Goal: Task Accomplishment & Management: Complete application form

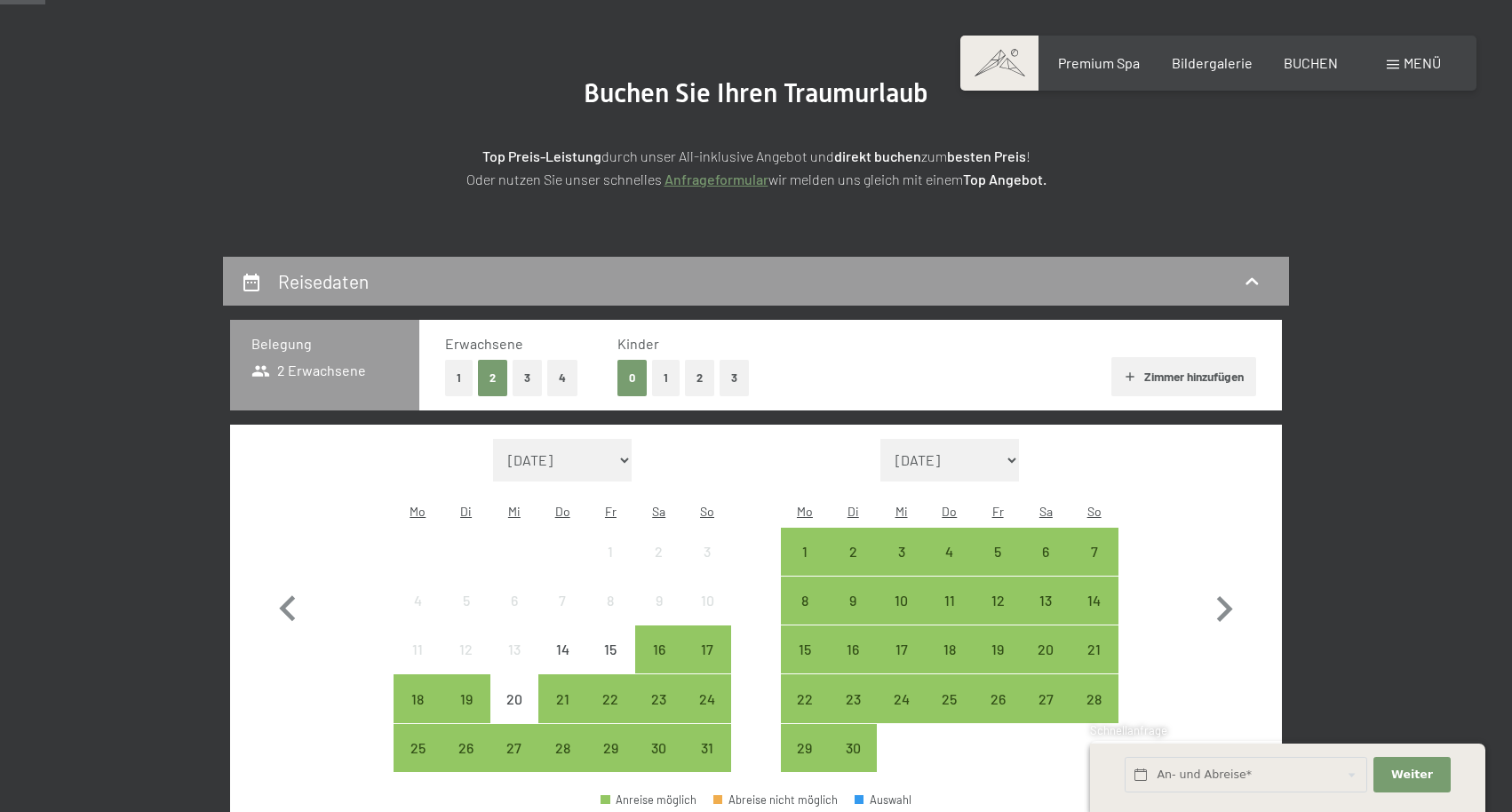
scroll to position [181, 0]
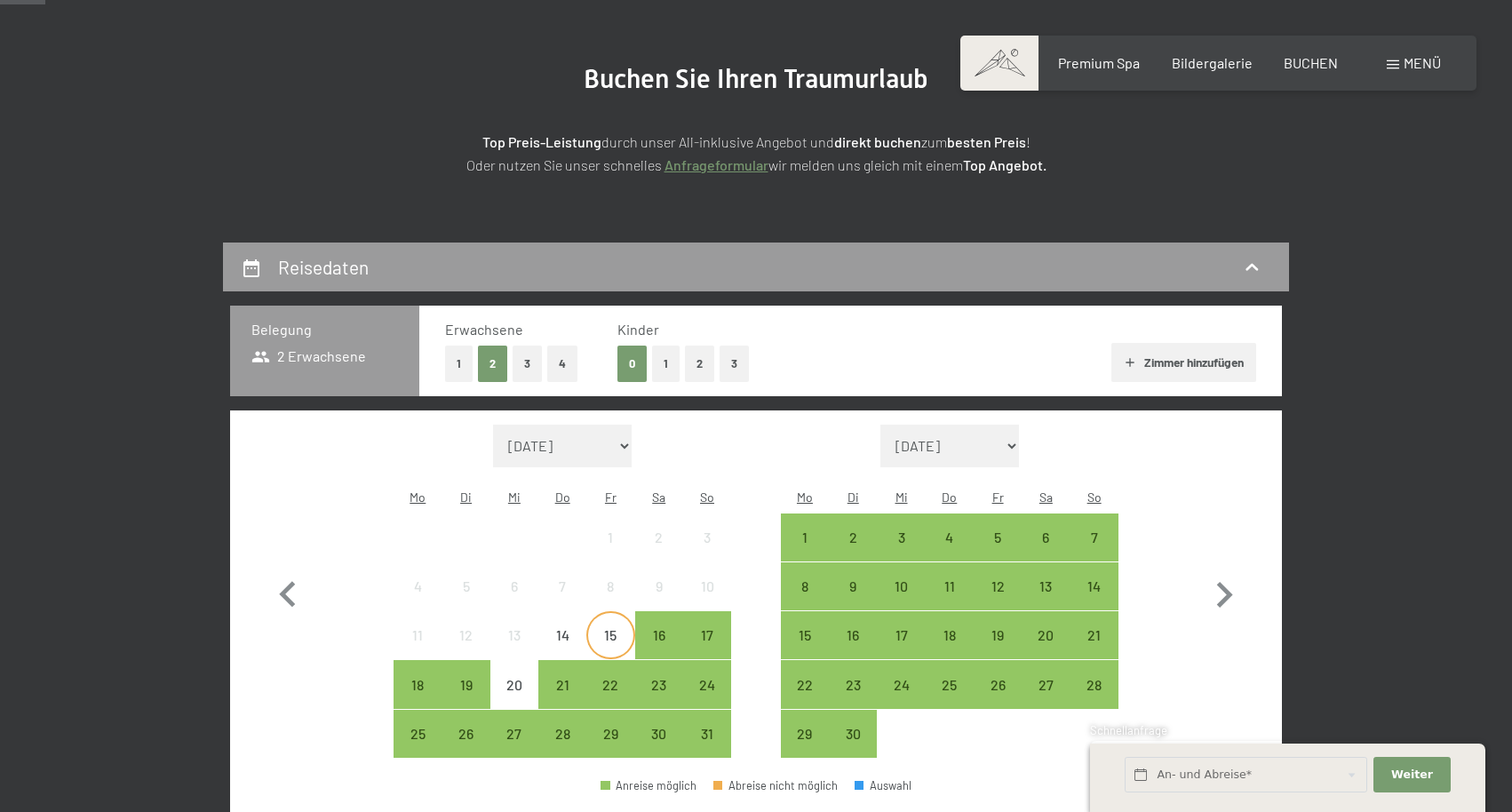
click at [606, 628] on div "15" at bounding box center [610, 649] width 44 height 44
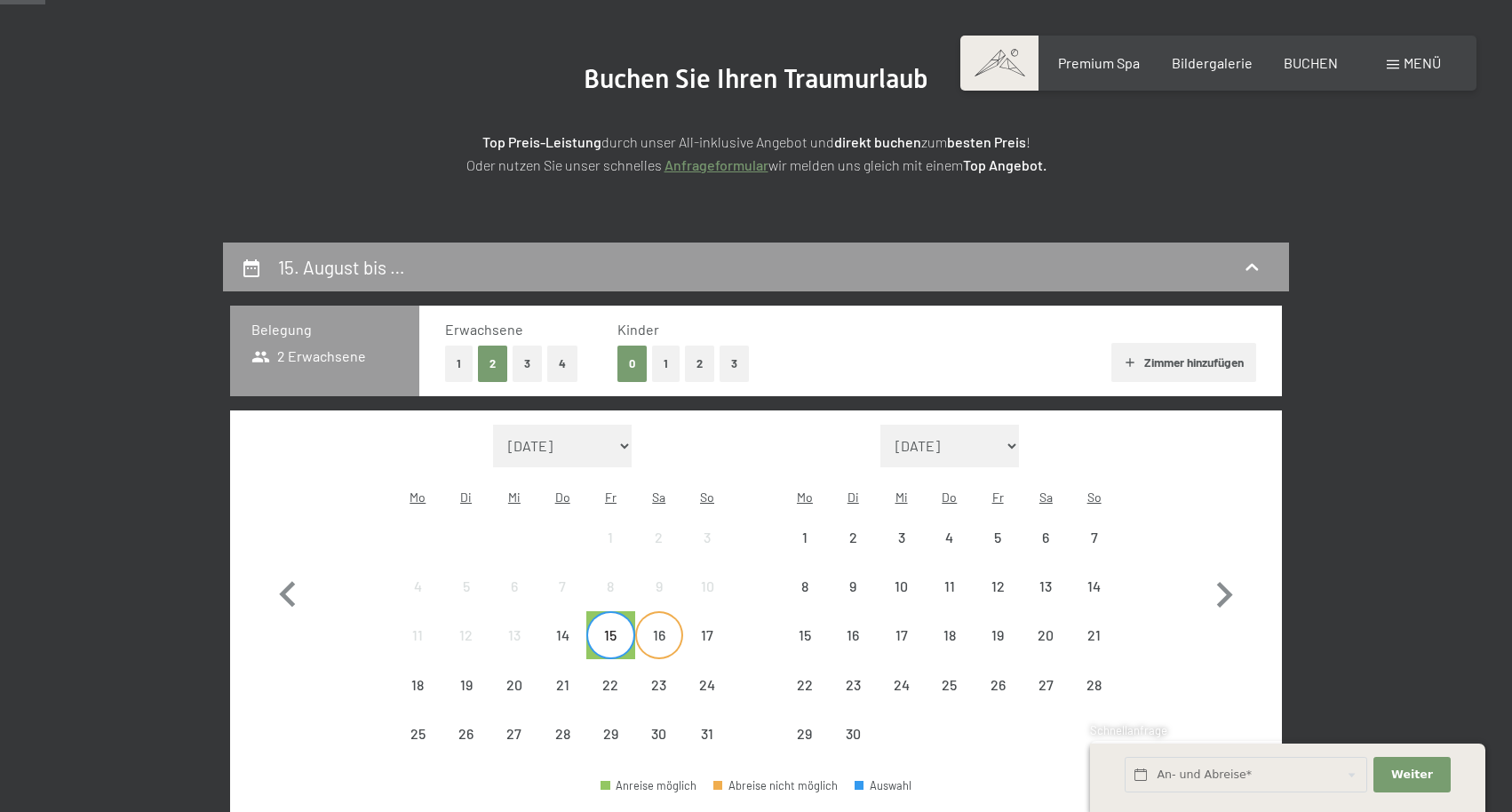
click at [653, 628] on div "16" at bounding box center [658, 649] width 44 height 44
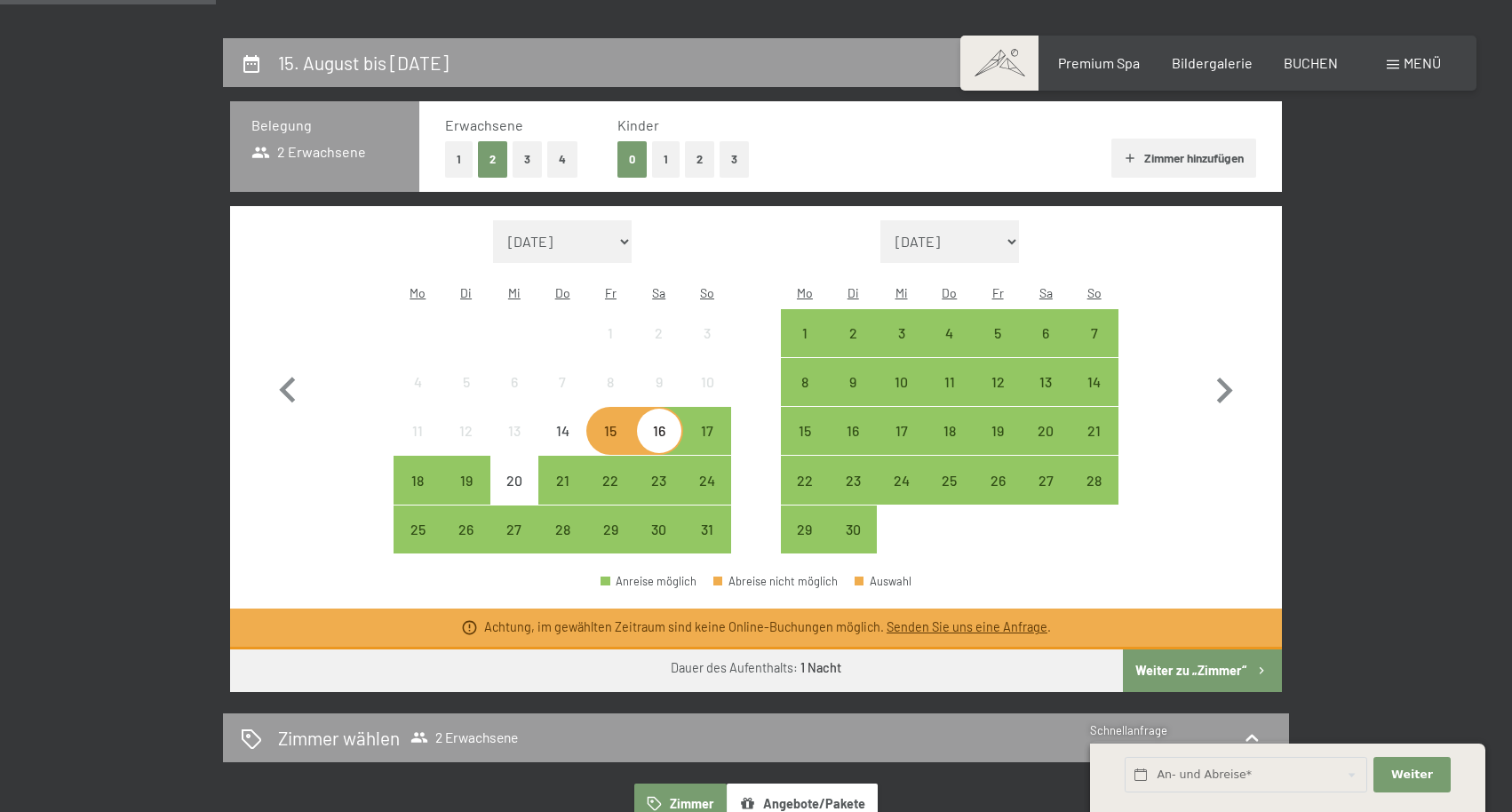
scroll to position [413, 0]
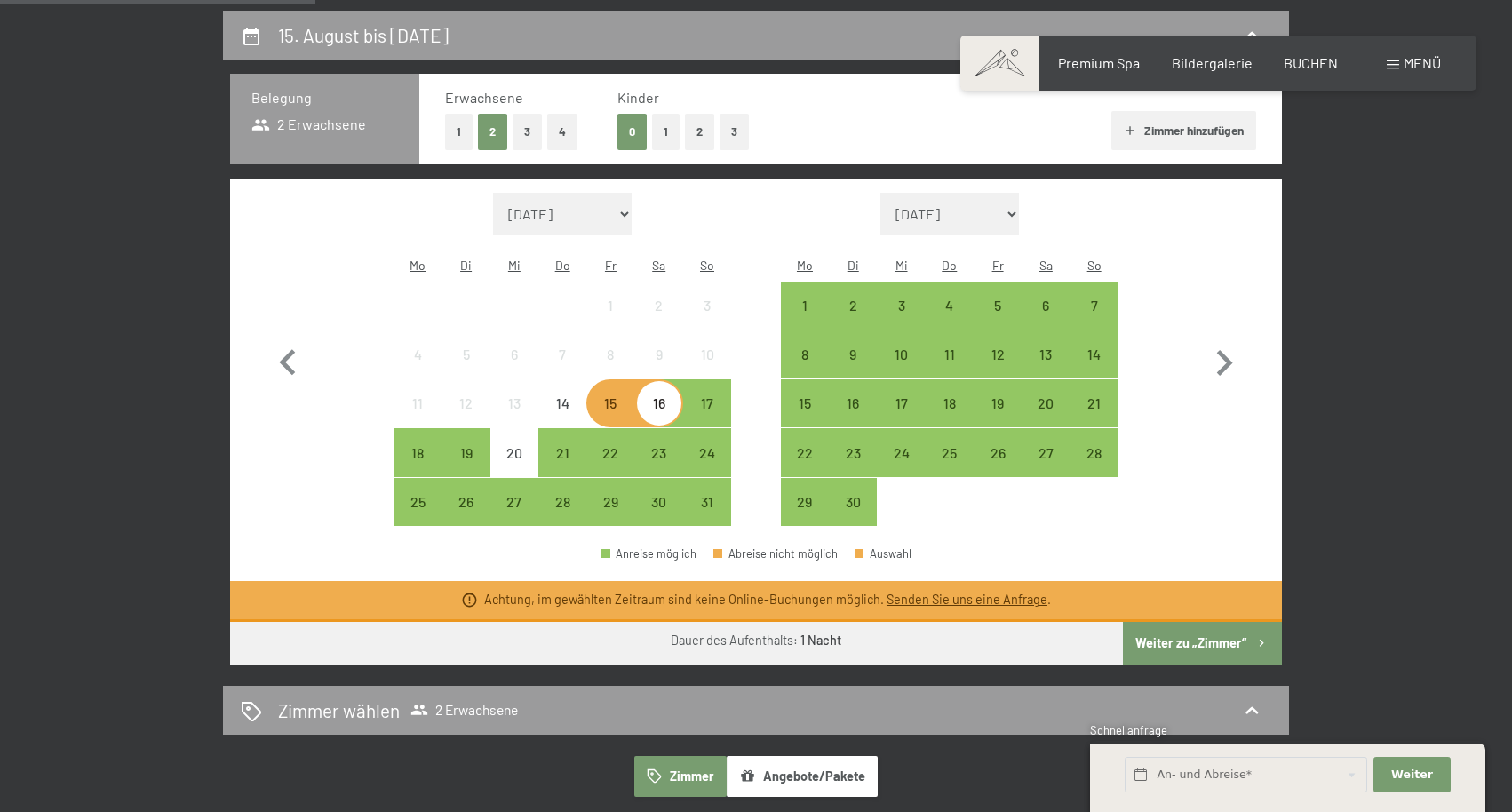
click at [1159, 622] on button "Weiter zu „Zimmer“" at bounding box center [1202, 643] width 159 height 42
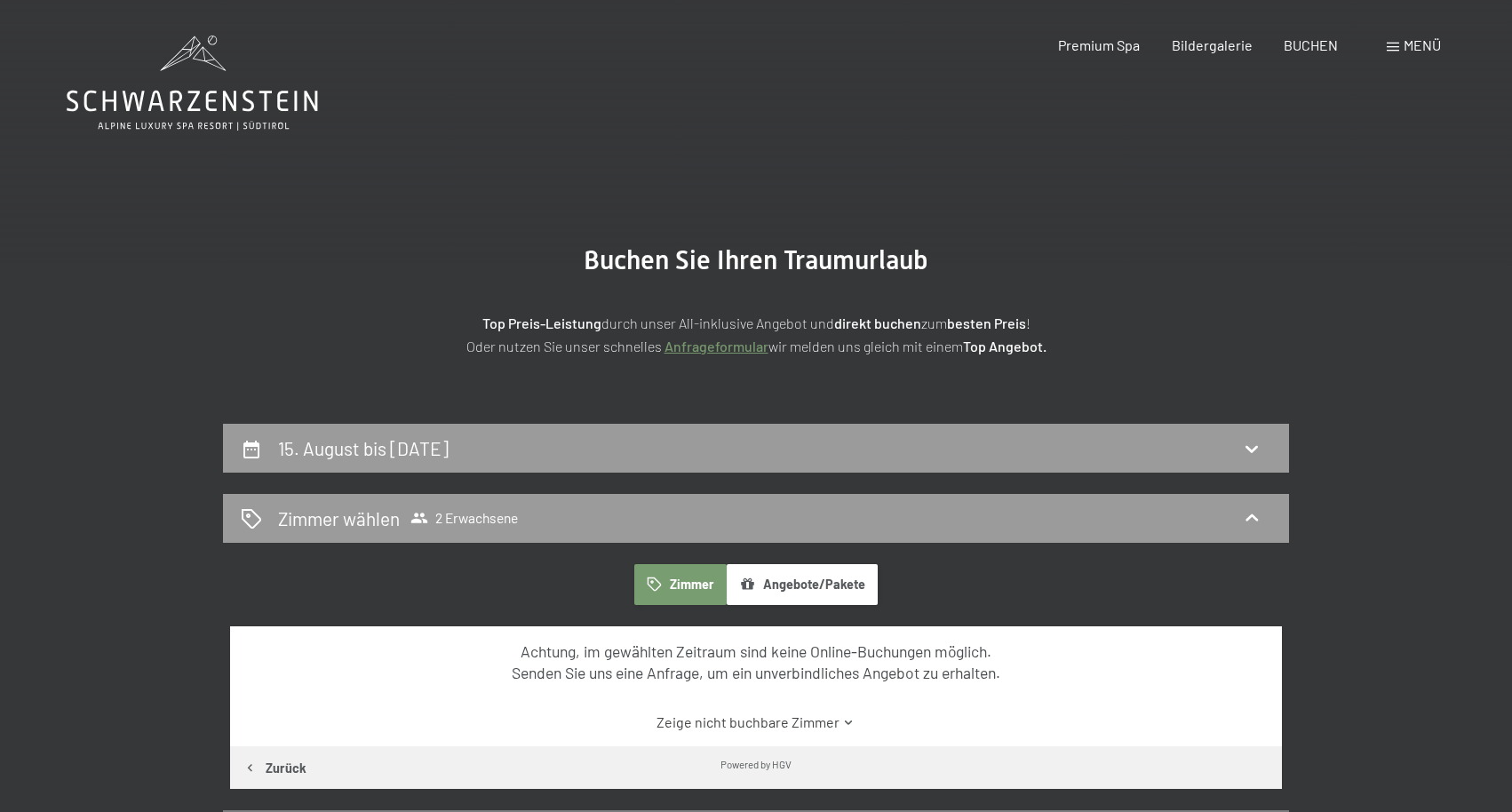
scroll to position [0, 0]
click at [219, 135] on main "Buchen Sie Ihren Traumurlaub Top Preis-Leistung durch unser All-inklusive Angeb…" at bounding box center [756, 475] width 1512 height 951
click at [219, 114] on icon at bounding box center [192, 83] width 251 height 95
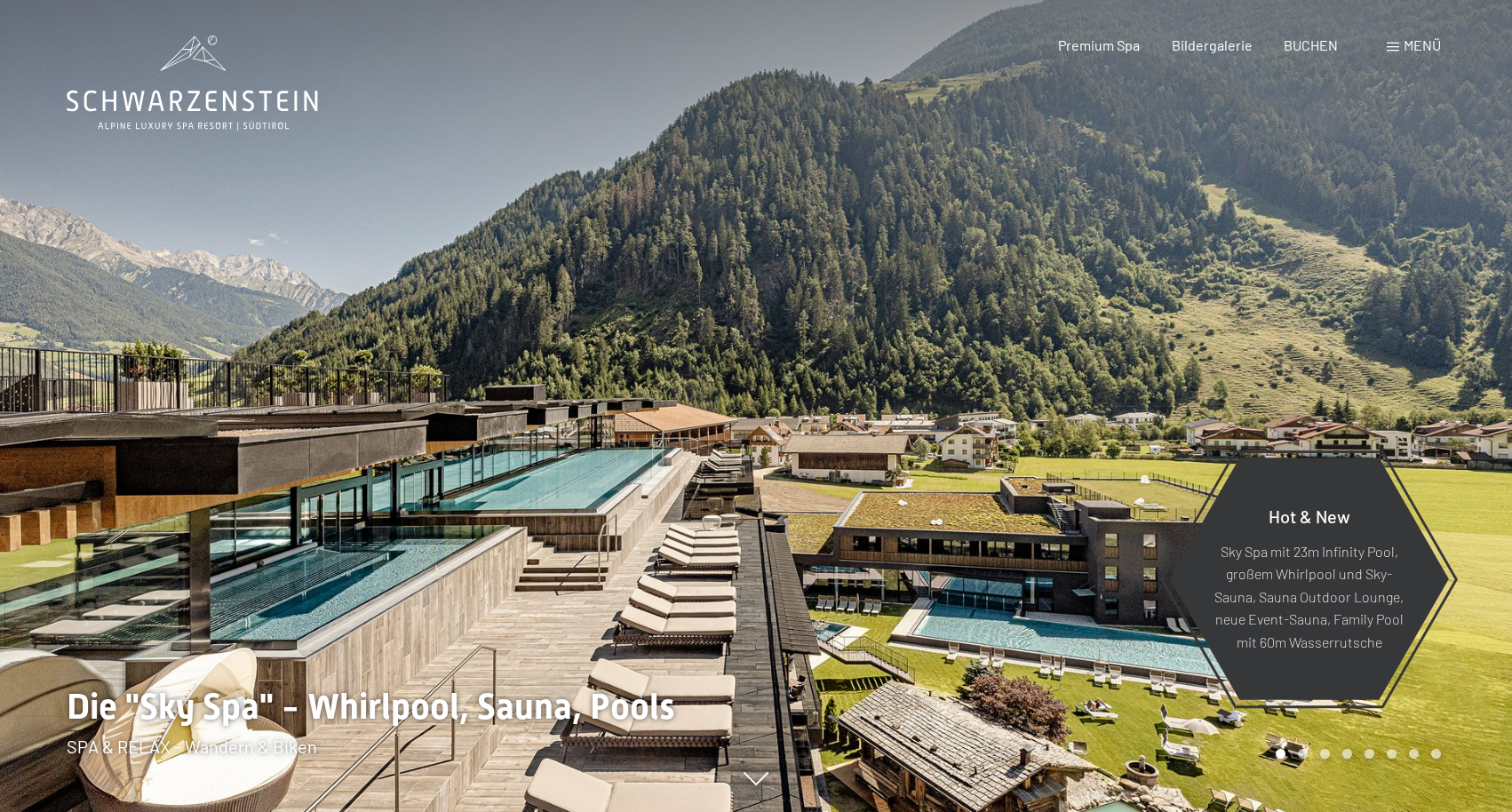
click at [1387, 51] on div "Menü" at bounding box center [1413, 45] width 54 height 20
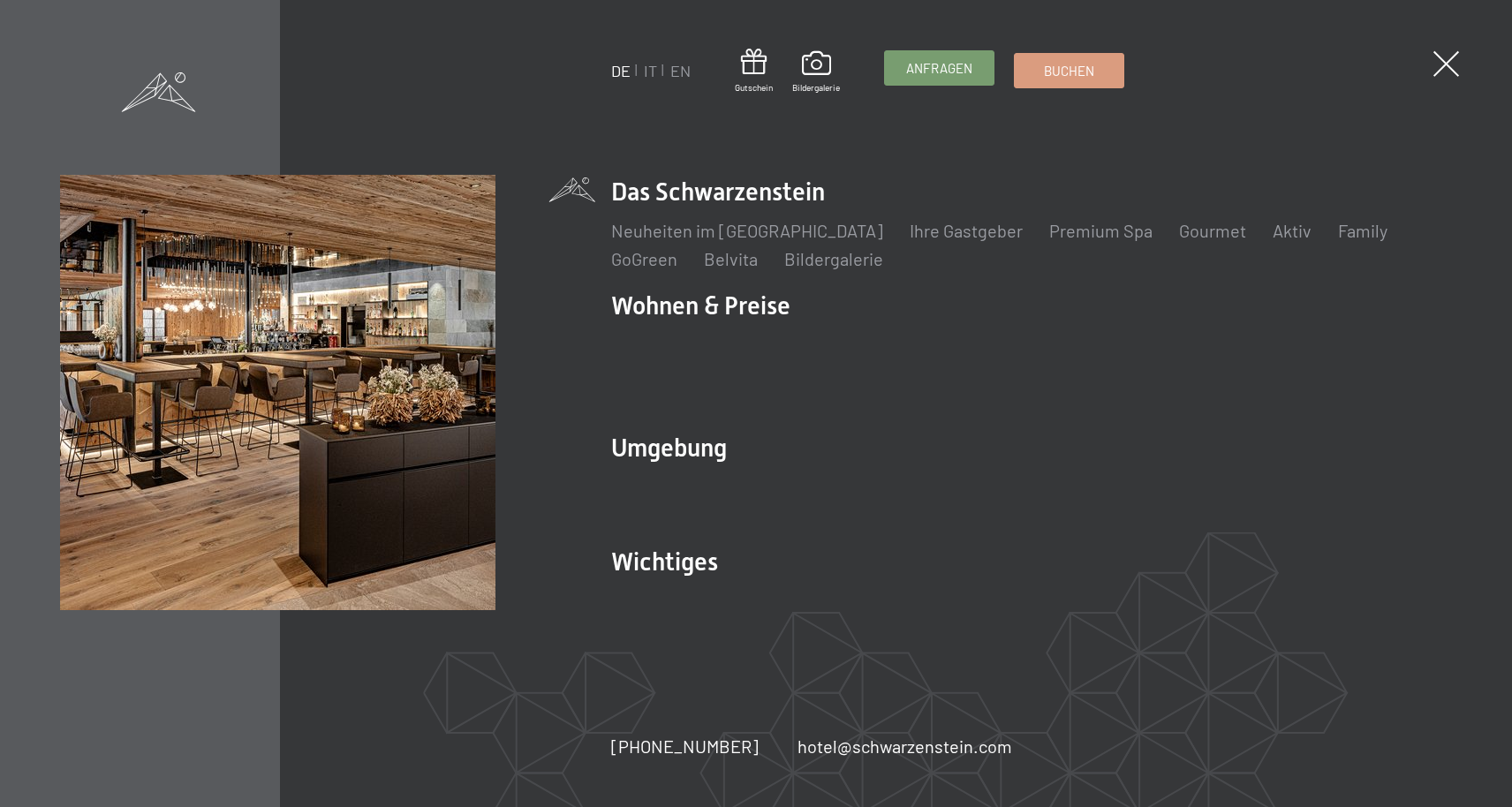
click at [945, 77] on span "Anfragen" at bounding box center [939, 68] width 67 height 19
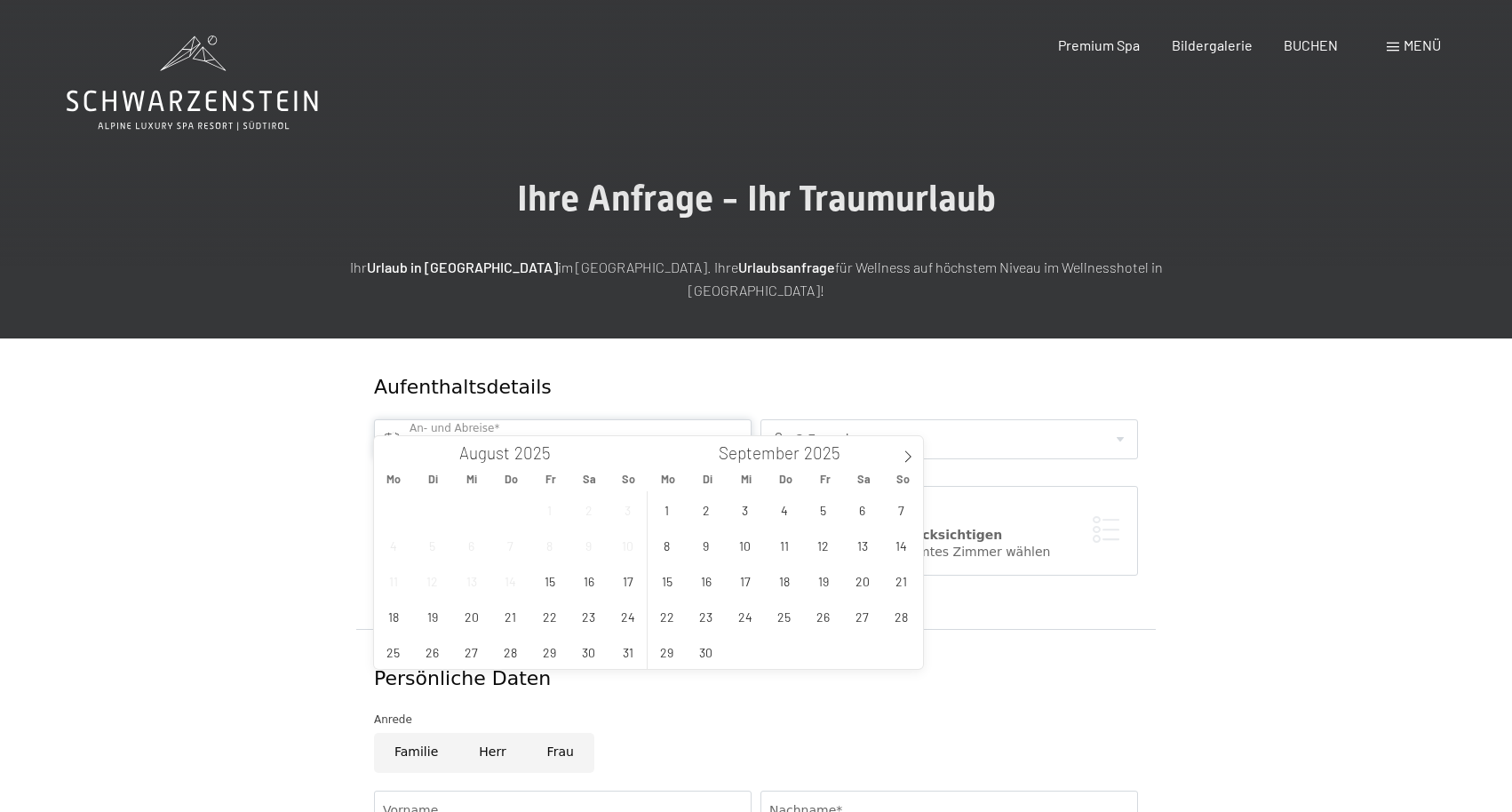
click at [608, 420] on input "text" at bounding box center [562, 440] width 377 height 40
click at [548, 577] on span "15" at bounding box center [549, 580] width 34 height 34
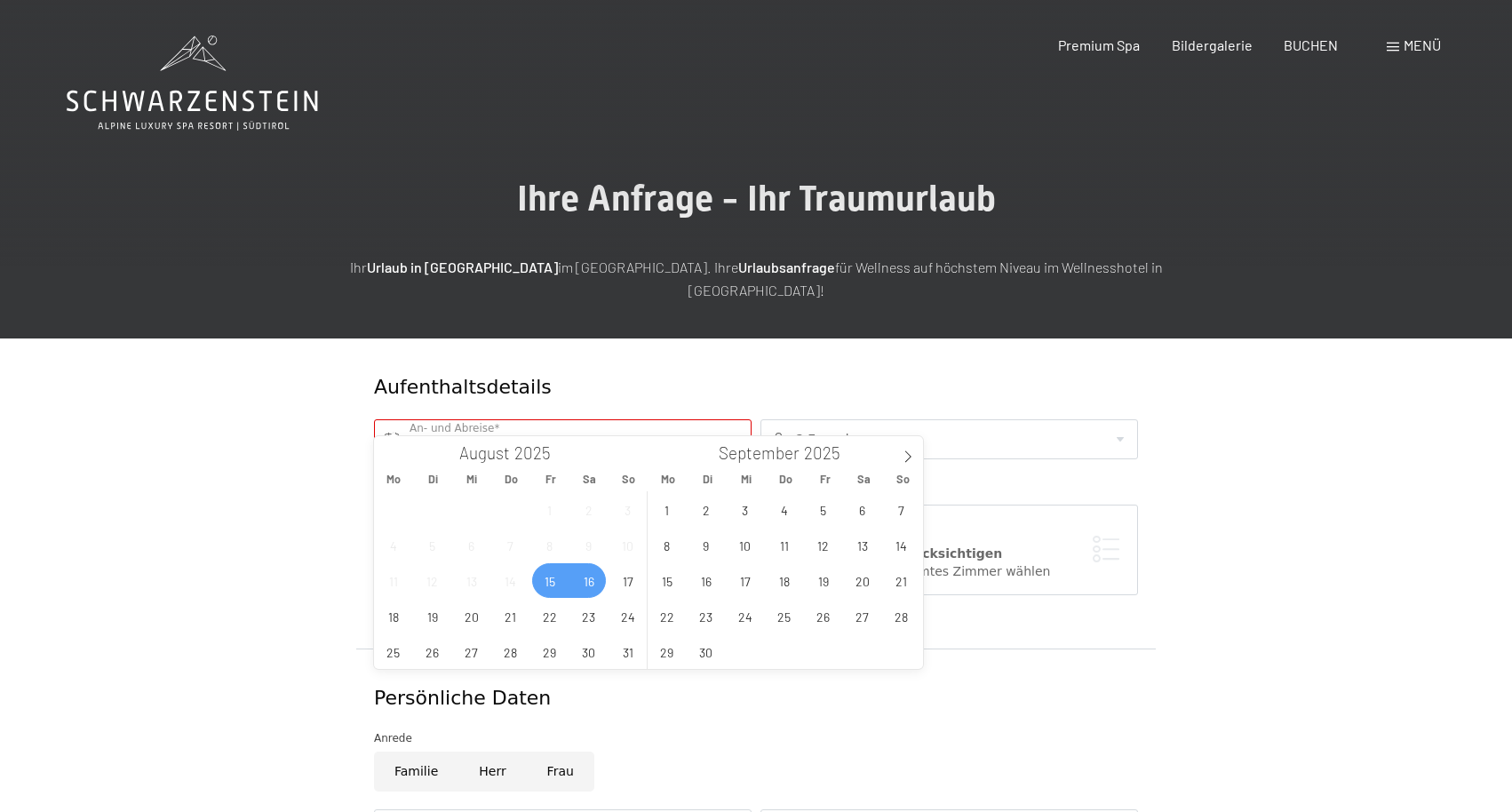
click at [594, 578] on span "16" at bounding box center [588, 580] width 34 height 34
type input "Fr. 15.08.2025 - Sa. 16.08.2025"
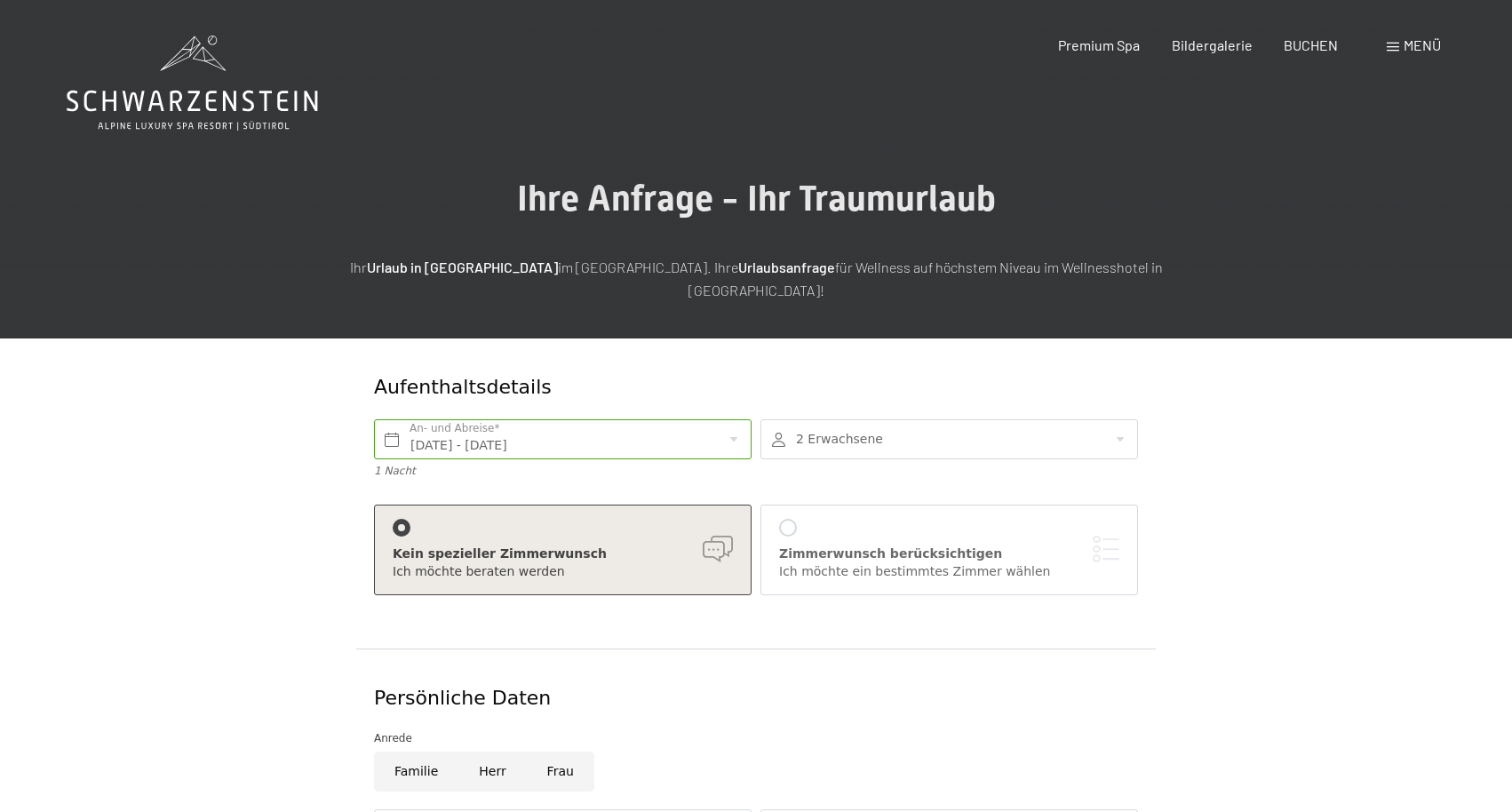
click at [817, 617] on div "Aufenthaltsdetails Fr. 15.08.2025 - Sa. 16.08.2025 An- und Abreise* 1 Nacht 2 E…" at bounding box center [756, 494] width 800 height 310
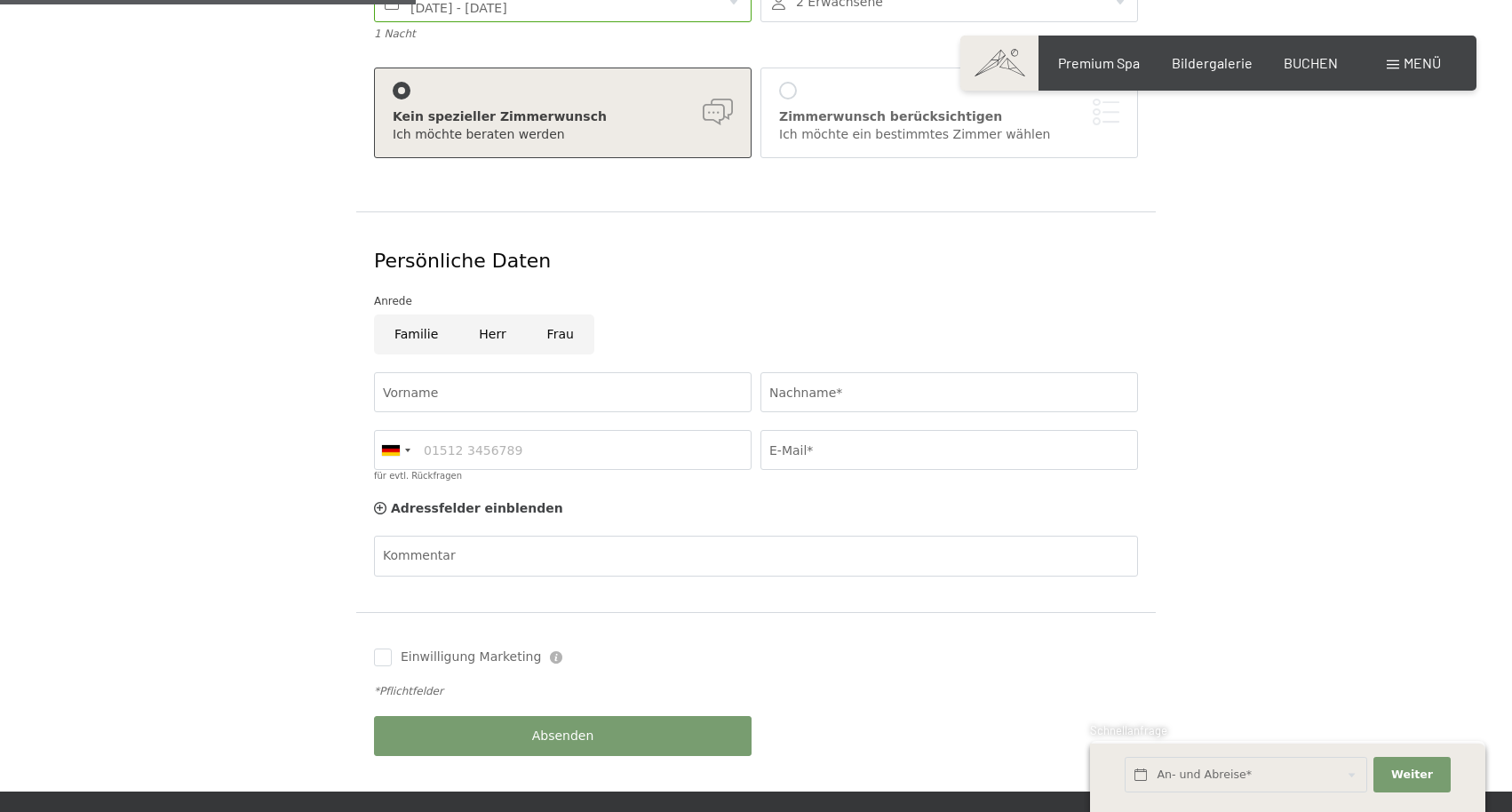
scroll to position [440, 0]
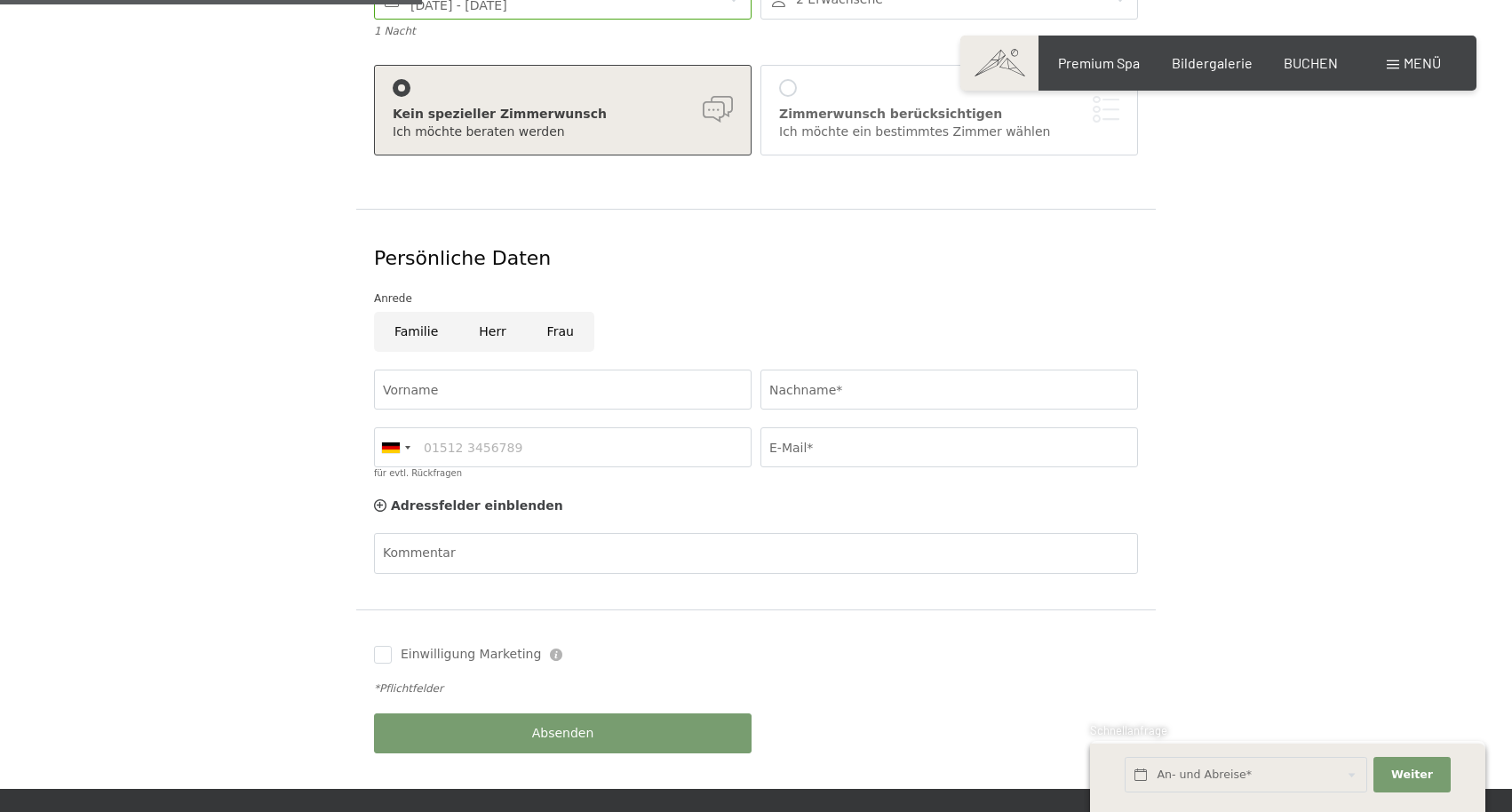
click at [501, 315] on input "Herr" at bounding box center [492, 331] width 68 height 40
radio input "true"
type input "Simon"
type input "Unterrainer"
click at [403, 429] on div at bounding box center [395, 447] width 40 height 38
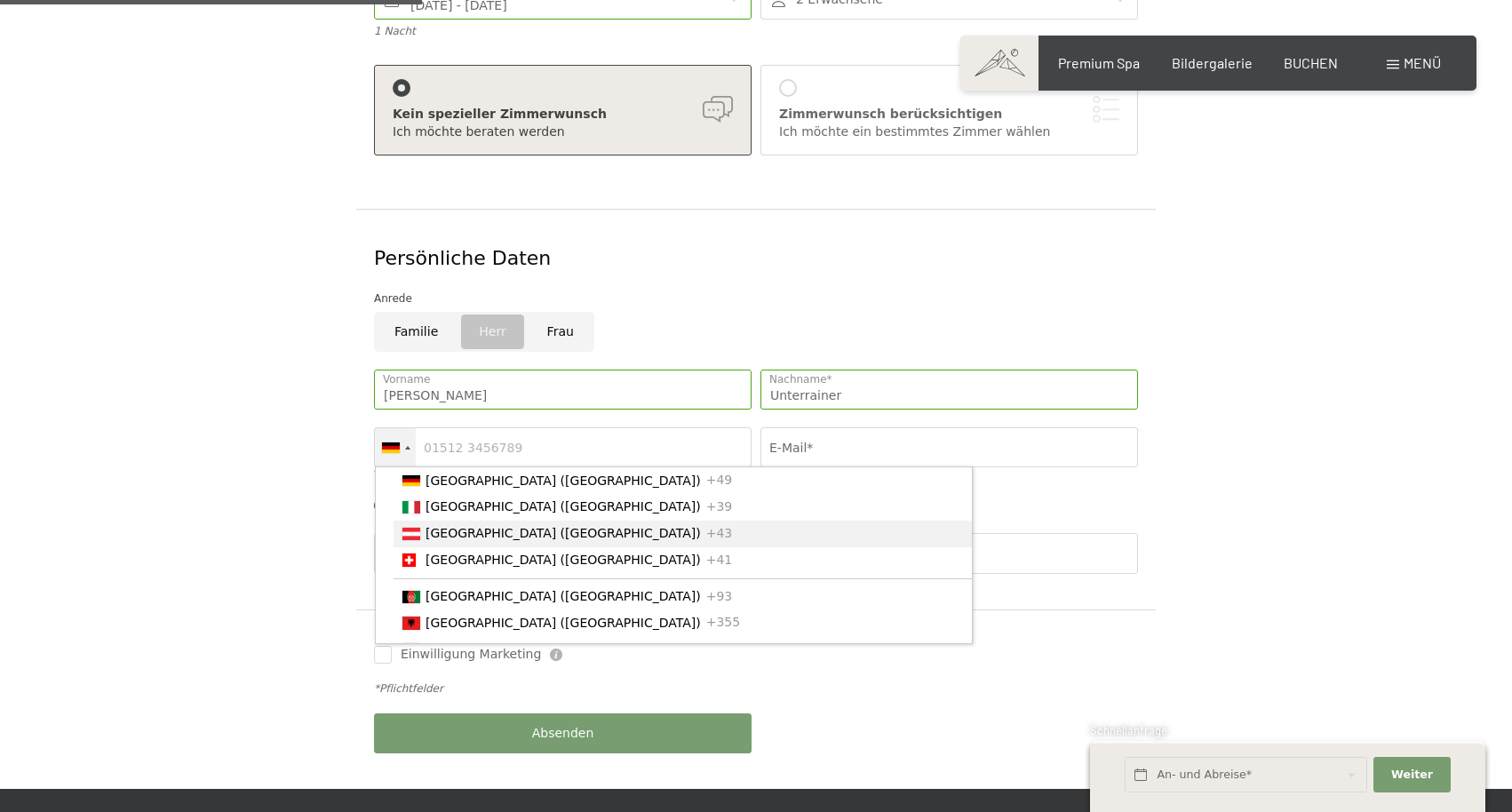
click at [434, 520] on li "Austria (Österreich) +43" at bounding box center [682, 533] width 578 height 27
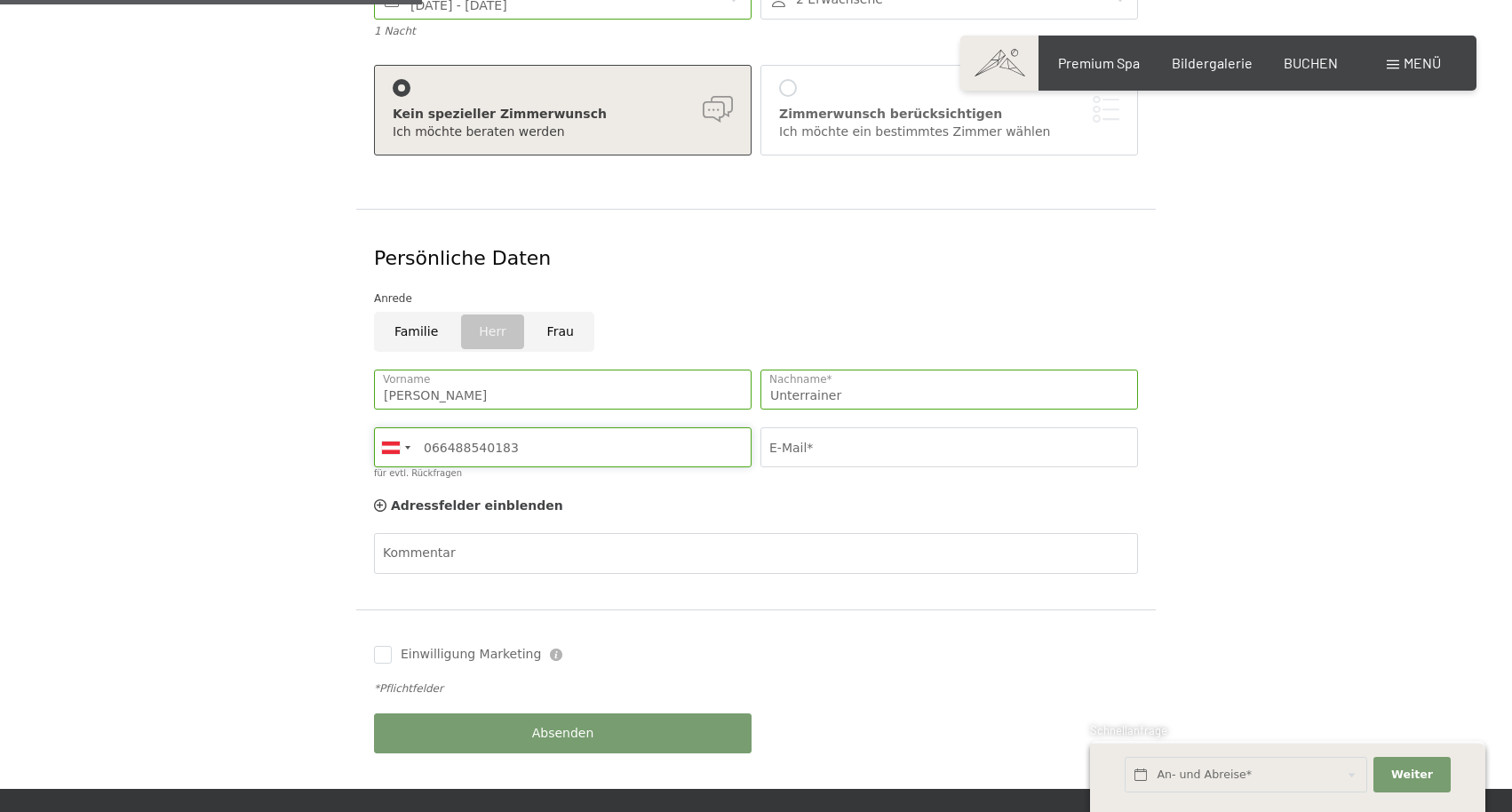
type input "066488540183"
type input "sunterrainer@cnh.at"
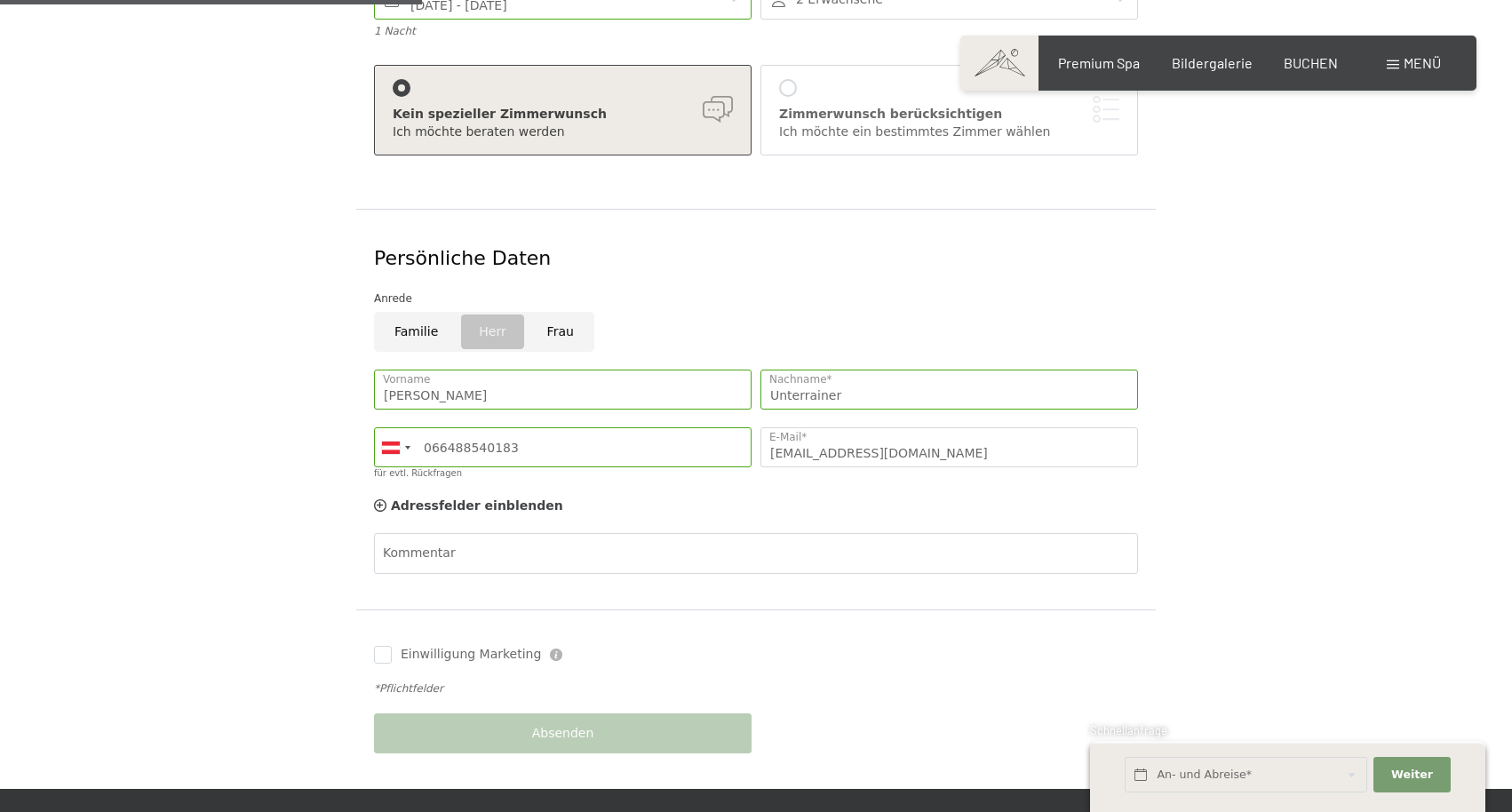
click at [678, 646] on div "Einwilligung Marketing Der Unterfertigte, der die Aufklärung laut Link gelesen …" at bounding box center [562, 655] width 377 height 18
checkbox input "true"
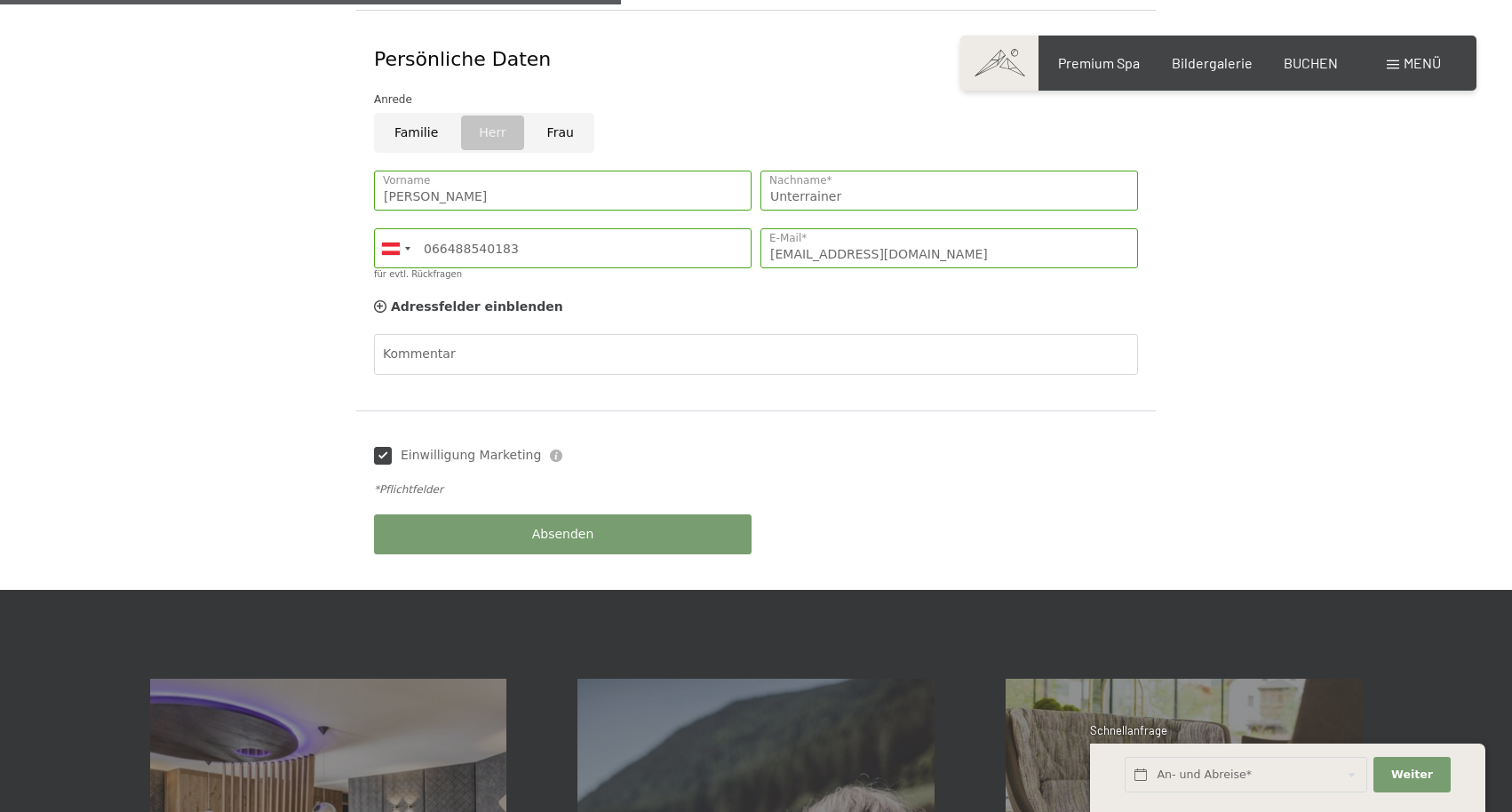
scroll to position [647, 0]
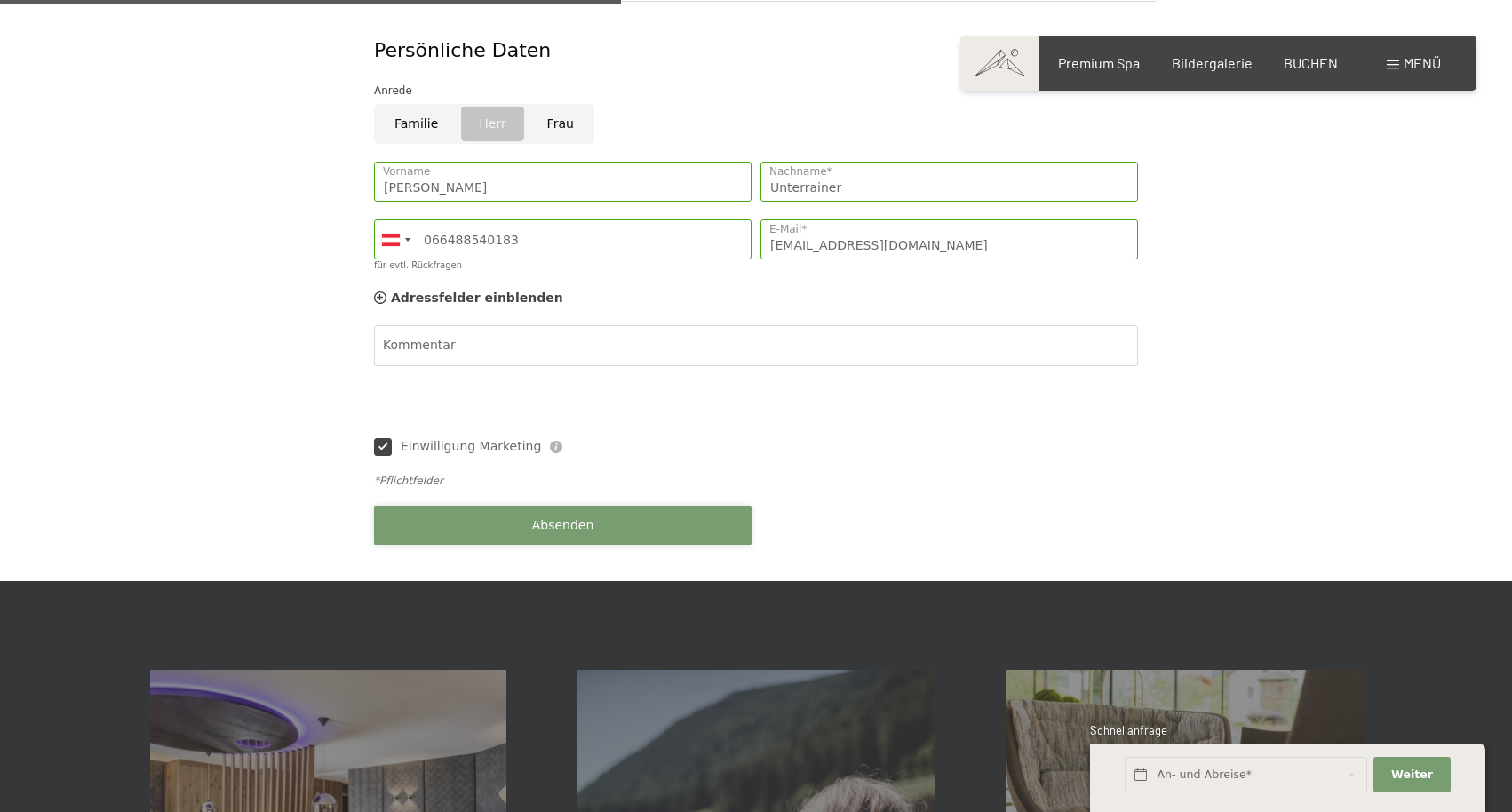
click at [582, 506] on button "Absenden" at bounding box center [562, 525] width 377 height 40
